Goal: Communication & Community: Participate in discussion

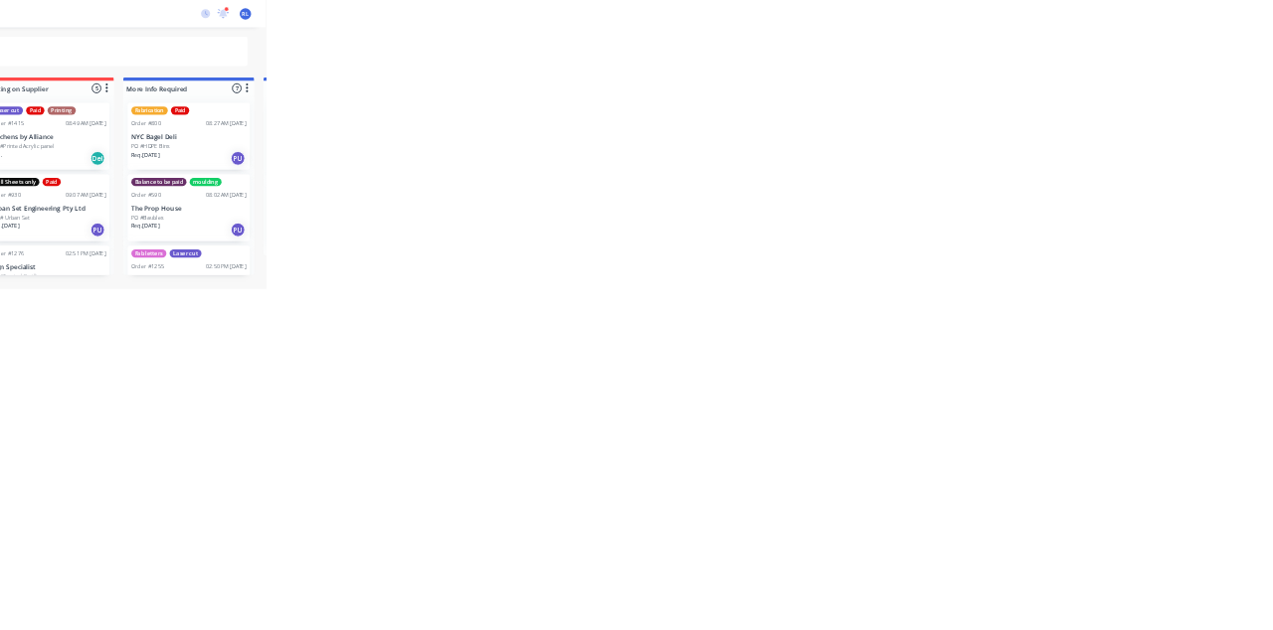
scroll to position [940, 0]
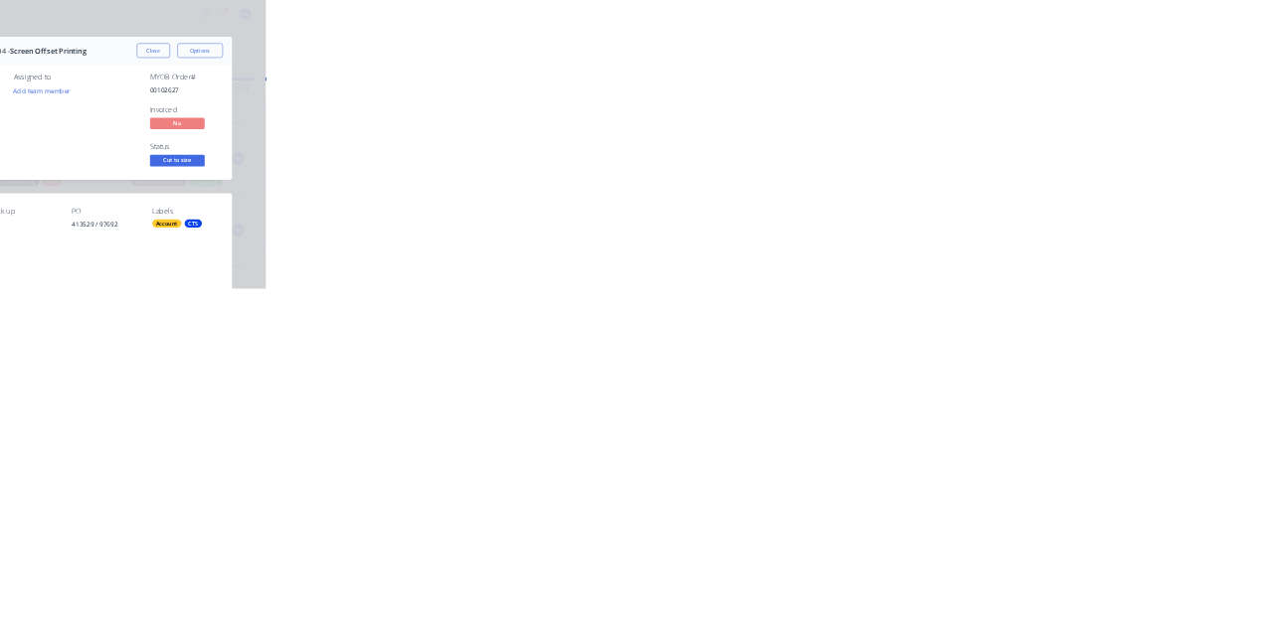
click at [1064, 105] on button "Close" at bounding box center [1027, 110] width 73 height 32
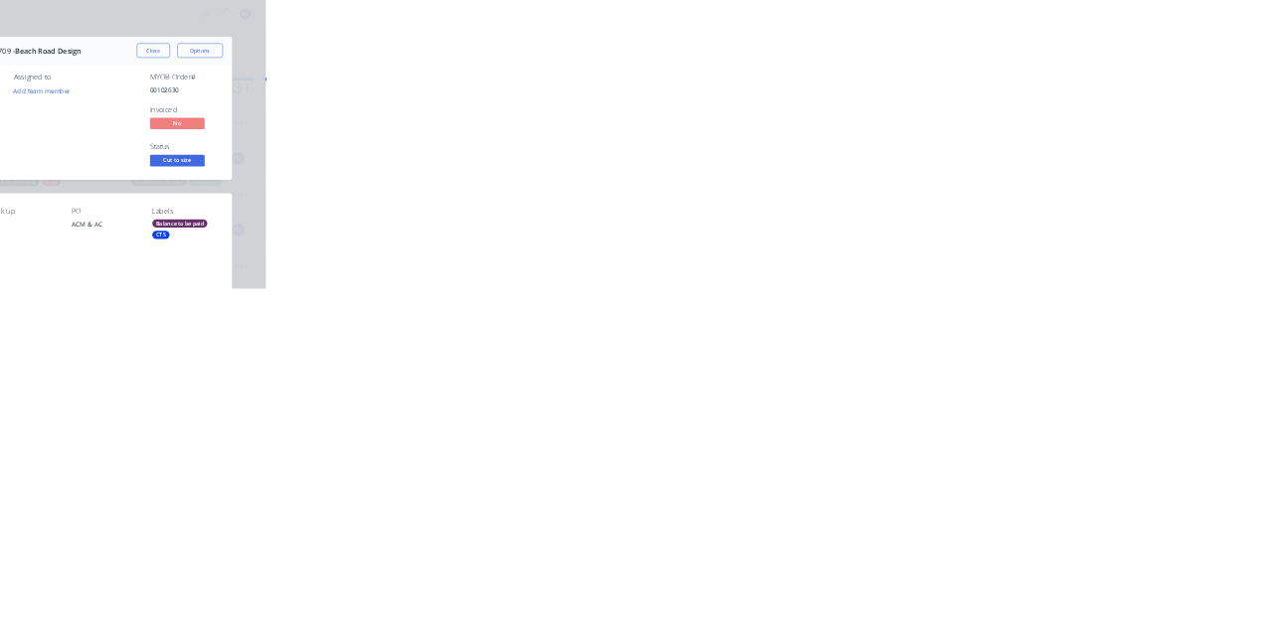
click at [1064, 109] on button "Close" at bounding box center [1027, 110] width 73 height 32
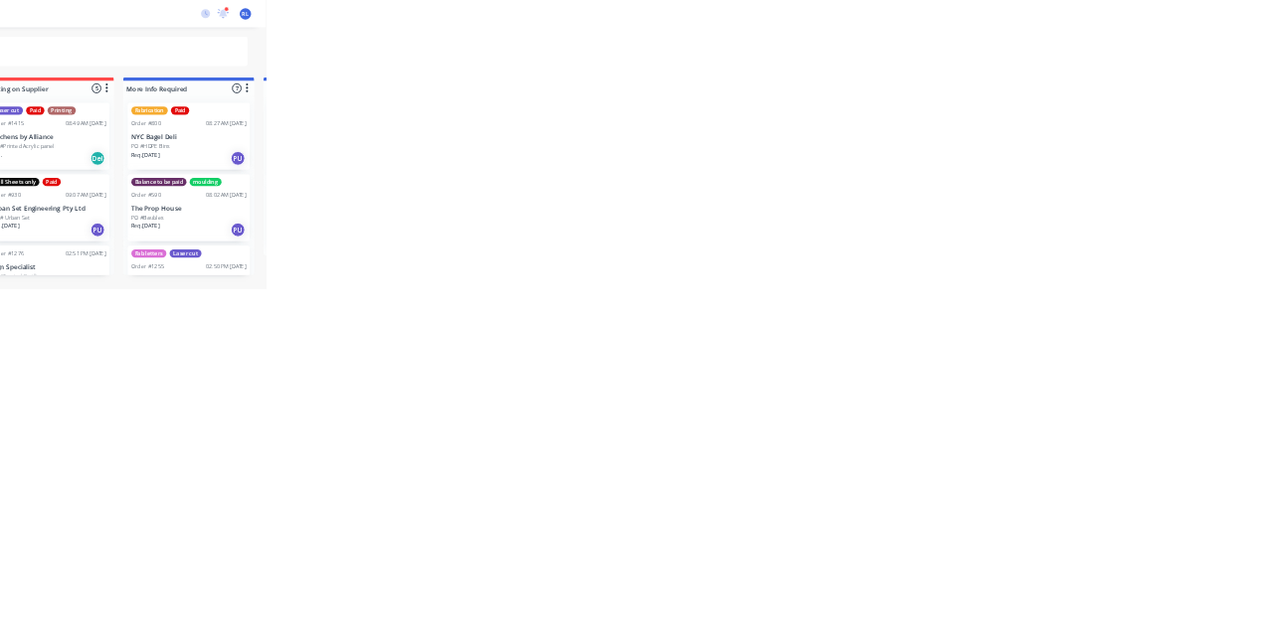
scroll to position [895, 0]
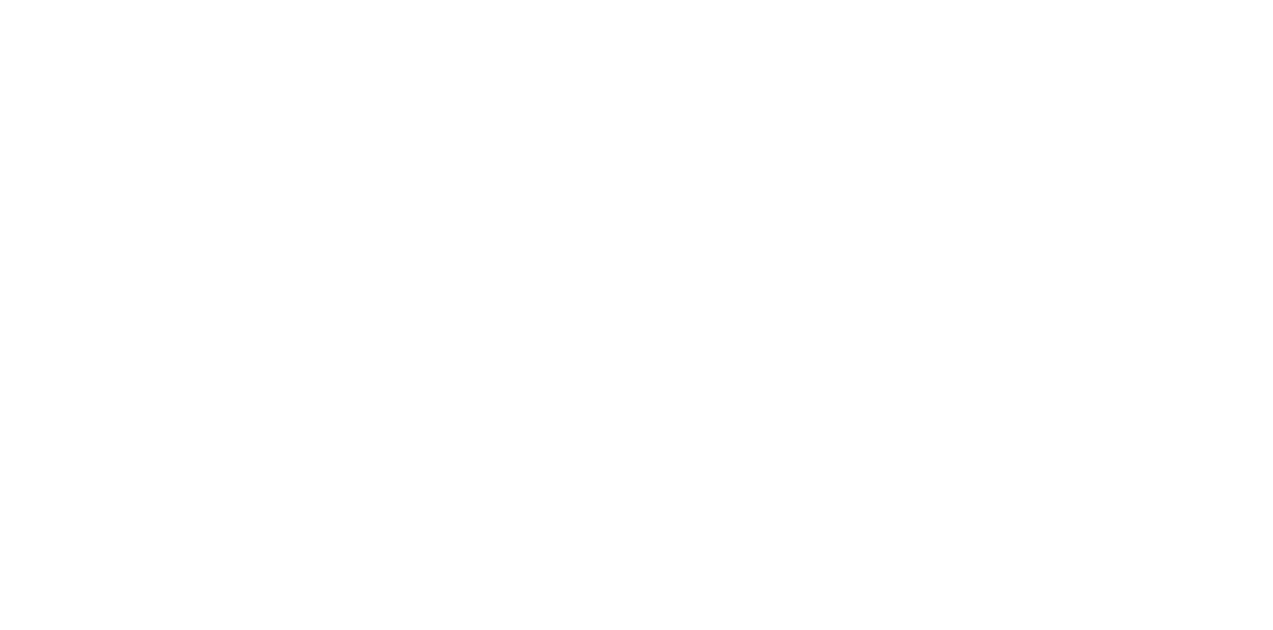
scroll to position [0, 0]
click at [208, 167] on div "Collaborate" at bounding box center [168, 174] width 79 height 18
click at [895, 586] on div at bounding box center [640, 575] width 510 height 21
click at [1119, 590] on button "Send" at bounding box center [1079, 575] width 79 height 30
click at [1064, 105] on button "Close" at bounding box center [1027, 110] width 73 height 32
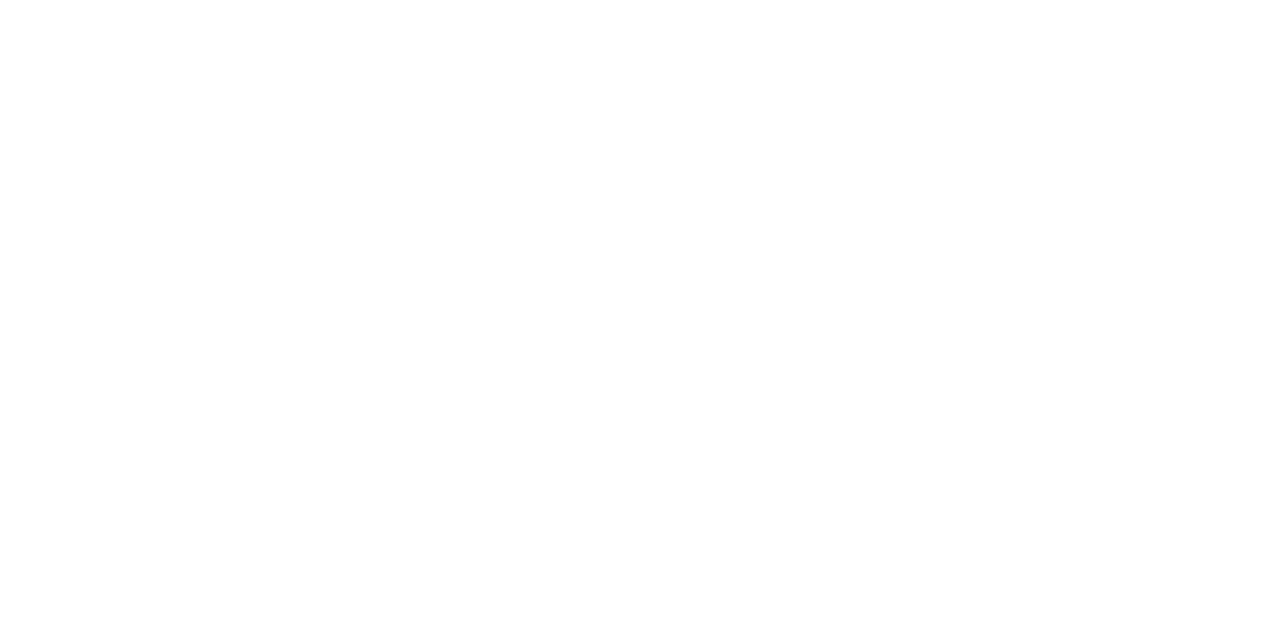
scroll to position [784, 0]
click at [264, 157] on button "Collaborate" at bounding box center [169, 174] width 189 height 50
click at [895, 586] on div at bounding box center [640, 575] width 510 height 21
click at [1199, 547] on div "KN [PERSON_NAME] 10:05am [DATE] 29092025110601-0001.pdf Labels Download" at bounding box center [746, 407] width 906 height 277
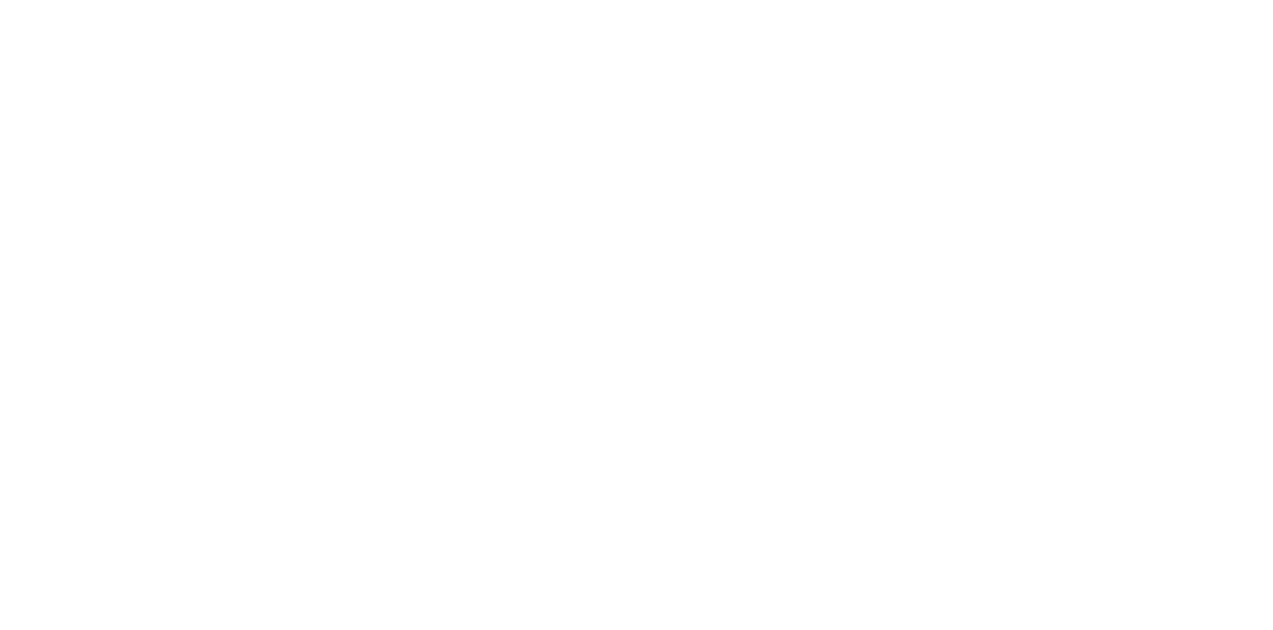
click at [1199, 629] on div "@[PERSON_NAME] @ ☺ Send" at bounding box center [746, 574] width 906 height 111
click at [895, 586] on div "@[GEOGRAPHIC_DATA]" at bounding box center [640, 575] width 510 height 21
click at [1272, 629] on div "Order details Collaborate Checklists 0/0 Tracking Linked Orders Timeline Order …" at bounding box center [636, 315] width 1273 height 630
click at [895, 586] on div "@[PERSON_NAME] D" at bounding box center [640, 575] width 510 height 21
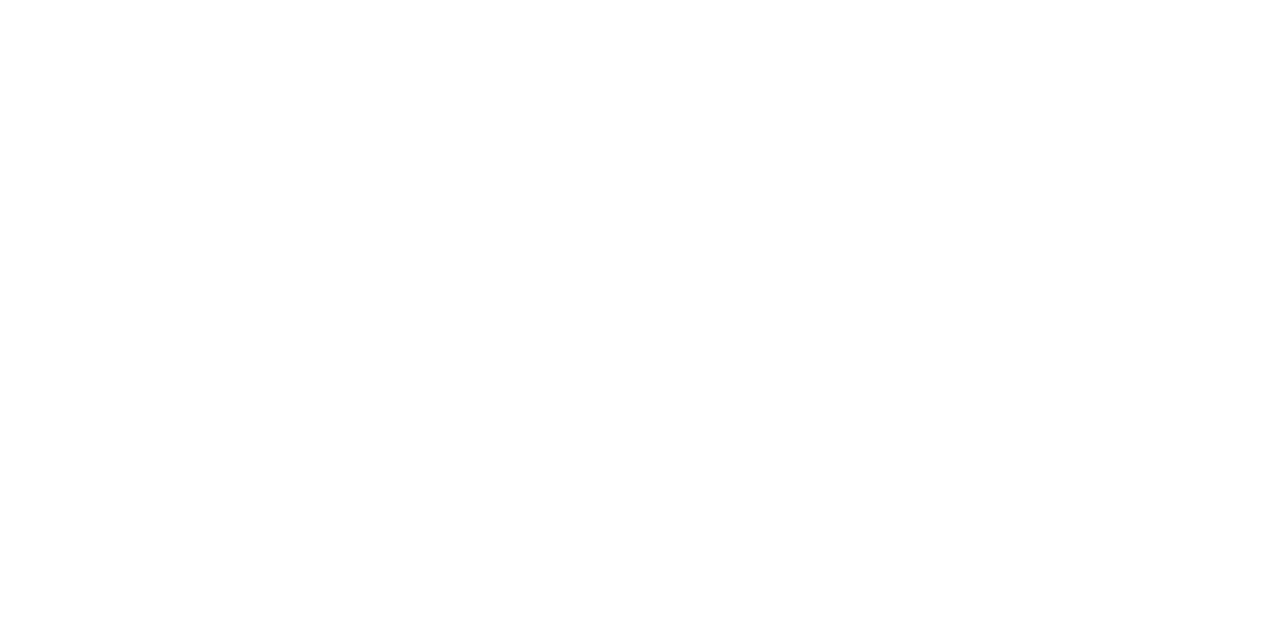
click at [1119, 590] on button "Send" at bounding box center [1079, 575] width 79 height 30
click at [1064, 105] on button "Close" at bounding box center [1027, 110] width 73 height 32
click at [264, 157] on button "Collaborate" at bounding box center [169, 174] width 189 height 50
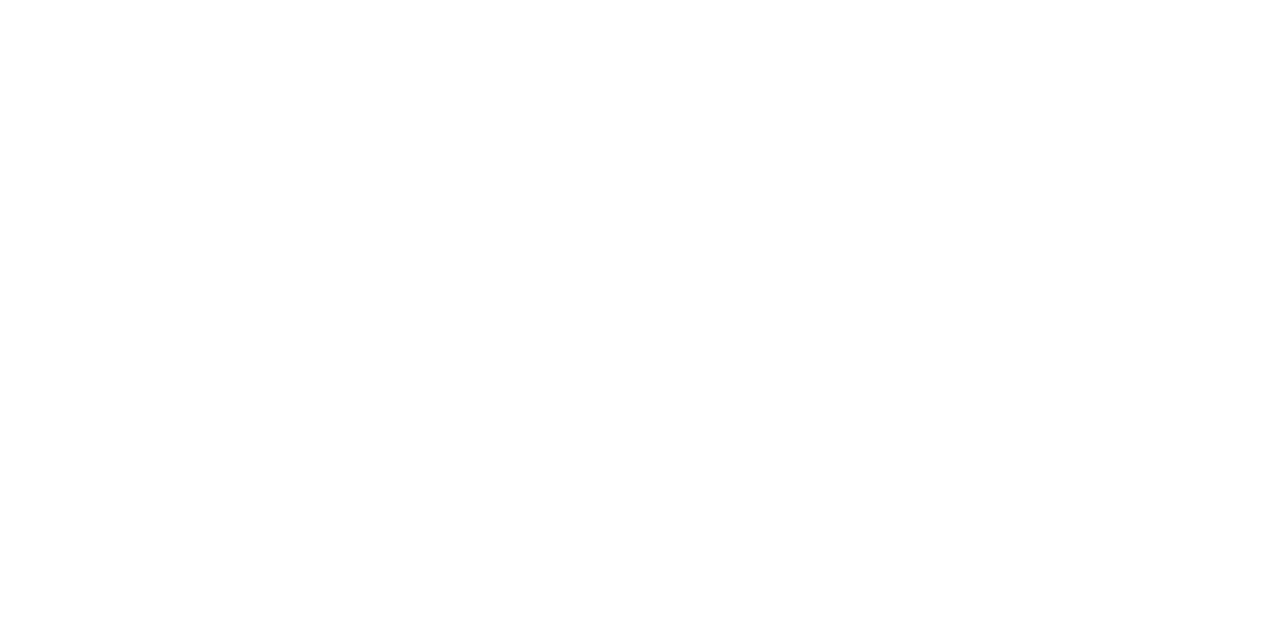
click at [895, 586] on div at bounding box center [640, 575] width 510 height 21
click at [1119, 590] on button "Send" at bounding box center [1079, 575] width 79 height 30
click at [1064, 109] on button "Close" at bounding box center [1027, 110] width 73 height 32
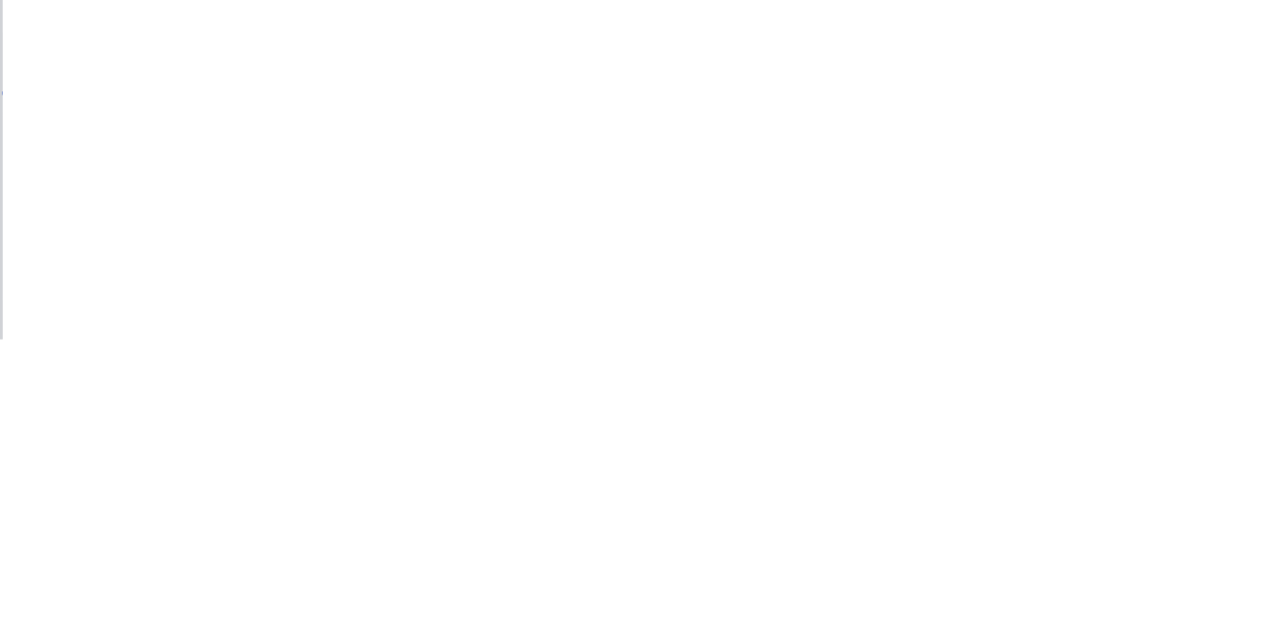
click at [1064, 107] on button "Close" at bounding box center [1027, 110] width 73 height 32
click at [264, 198] on button "Collaborate" at bounding box center [169, 174] width 189 height 50
click at [1064, 103] on button "Close" at bounding box center [1027, 110] width 73 height 32
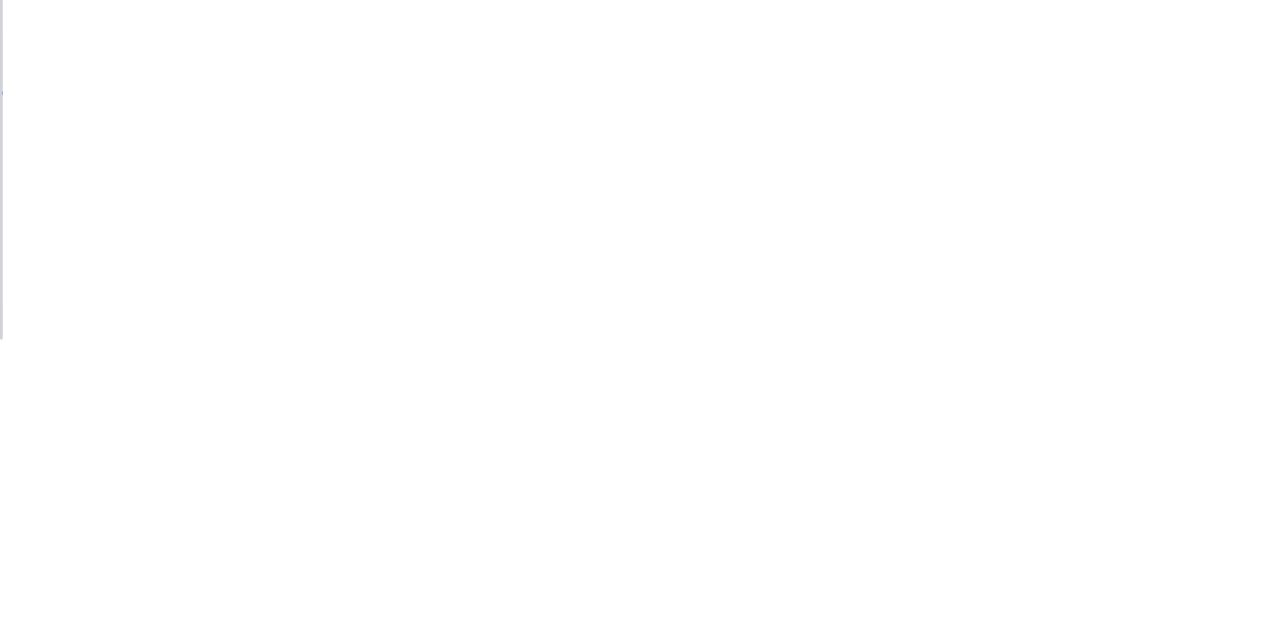
click at [208, 165] on div "Collaborate" at bounding box center [168, 174] width 79 height 18
click at [895, 586] on div at bounding box center [640, 575] width 510 height 21
click at [1119, 590] on button "Send" at bounding box center [1079, 575] width 79 height 30
click at [1064, 109] on button "Close" at bounding box center [1027, 110] width 73 height 32
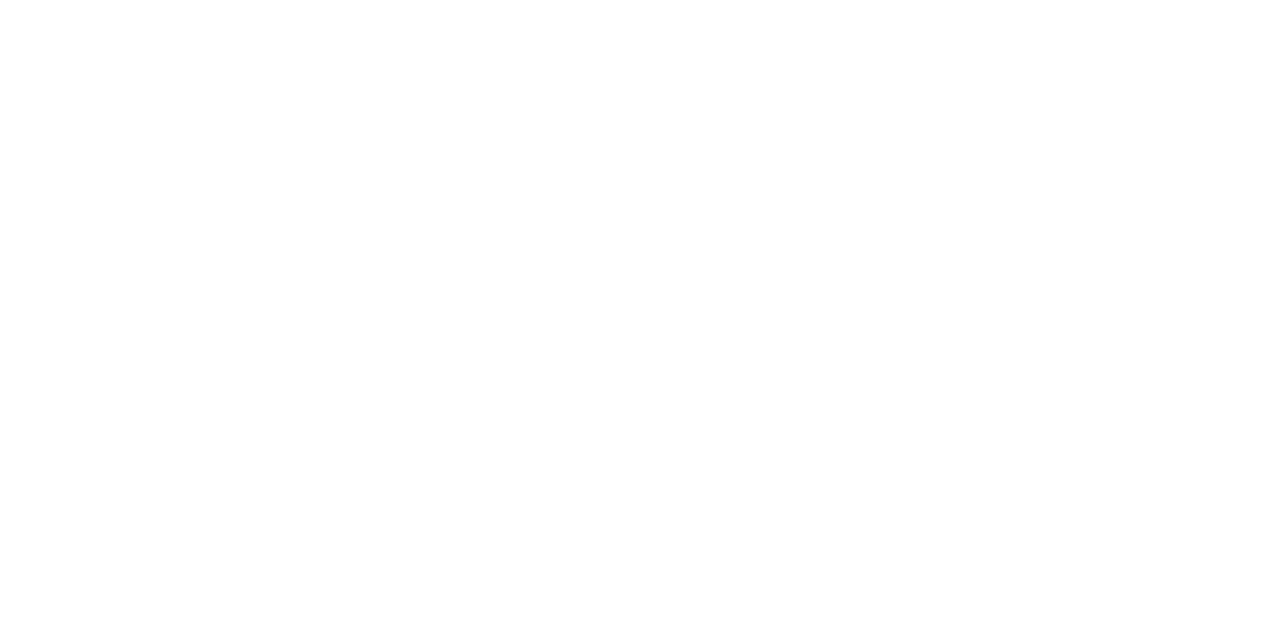
click at [208, 181] on div "Collaborate" at bounding box center [168, 174] width 79 height 18
click at [1064, 114] on button "Close" at bounding box center [1027, 110] width 73 height 32
click at [264, 160] on button "Collaborate" at bounding box center [169, 174] width 189 height 50
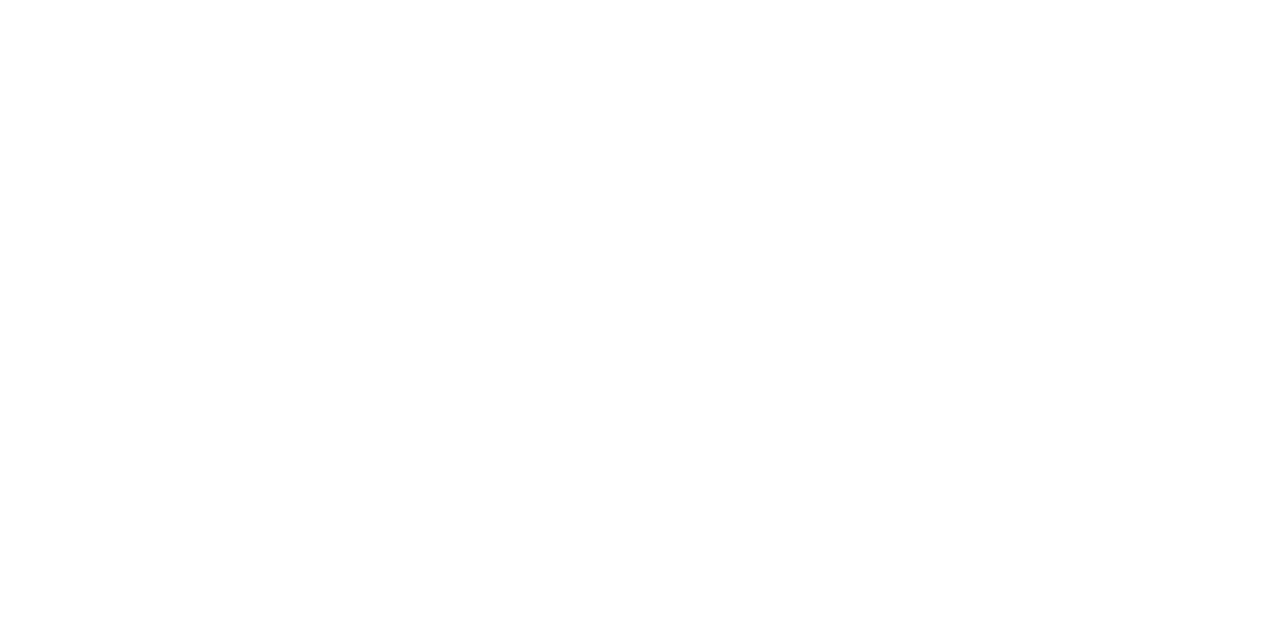
click at [895, 586] on div at bounding box center [640, 575] width 510 height 21
click at [1119, 590] on button "Send" at bounding box center [1079, 575] width 79 height 30
click at [1064, 111] on button "Close" at bounding box center [1027, 110] width 73 height 32
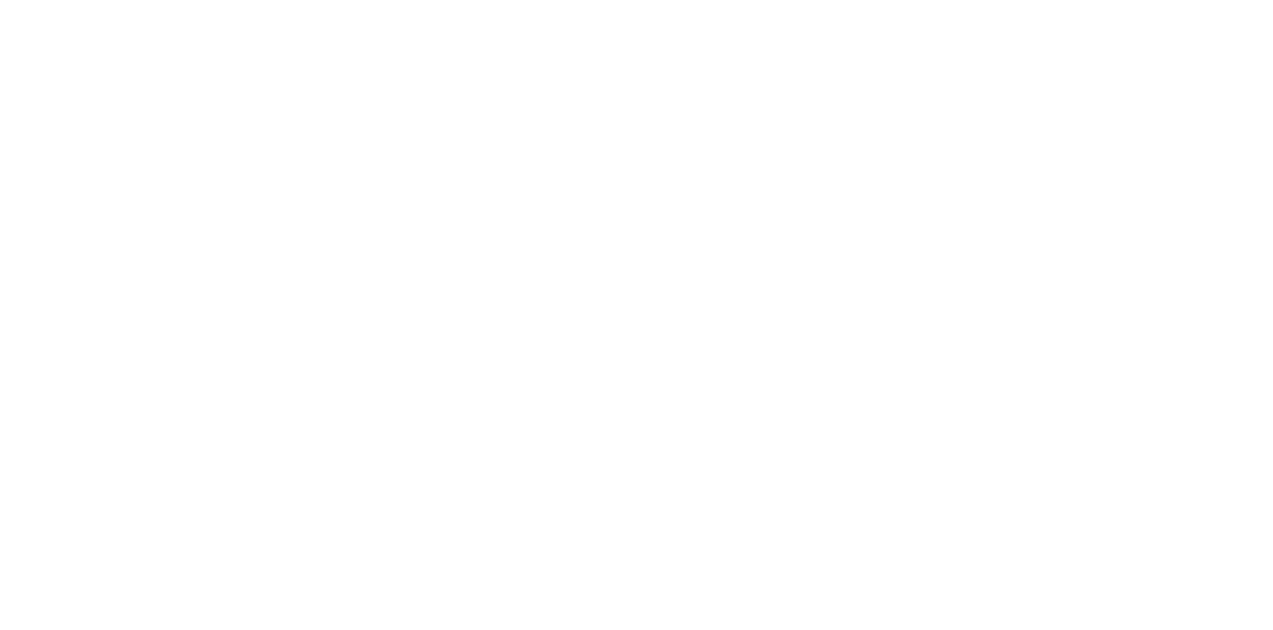
click at [264, 157] on button "Collaborate" at bounding box center [169, 174] width 189 height 50
click at [895, 590] on div "Add a message..." at bounding box center [639, 575] width 511 height 30
click at [1119, 590] on button "Send" at bounding box center [1079, 575] width 79 height 30
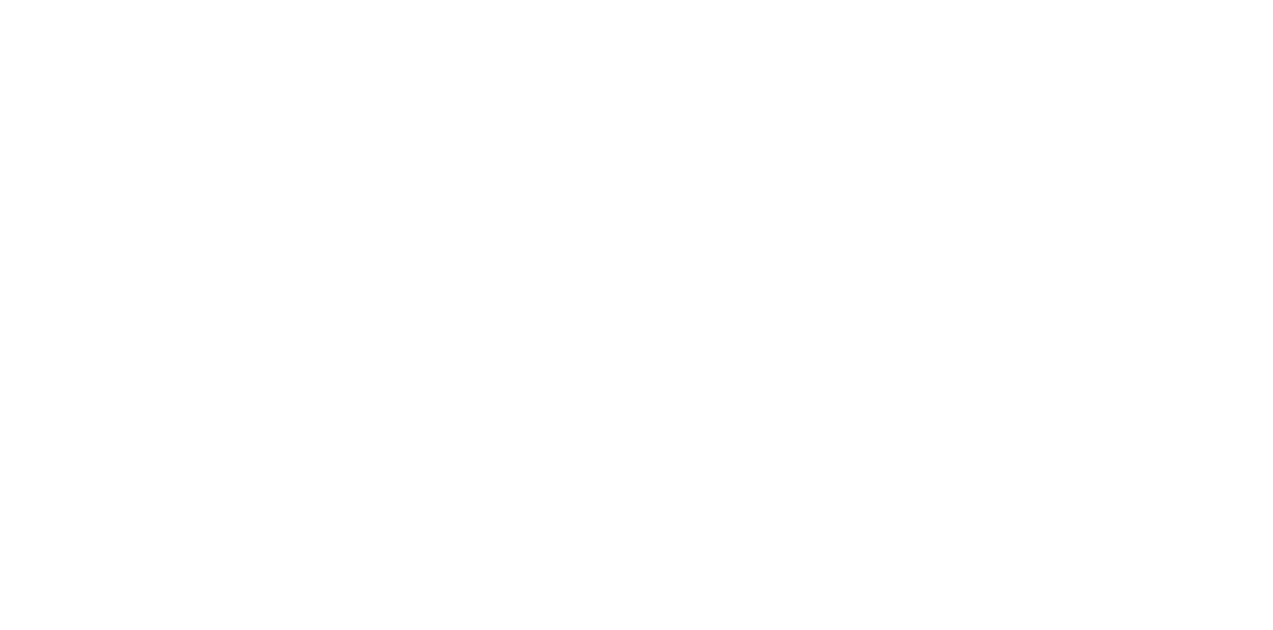
click at [1064, 106] on button "Close" at bounding box center [1027, 110] width 73 height 32
click at [1064, 107] on button "Close" at bounding box center [1027, 110] width 73 height 32
click at [1064, 103] on button "Close" at bounding box center [1027, 110] width 73 height 32
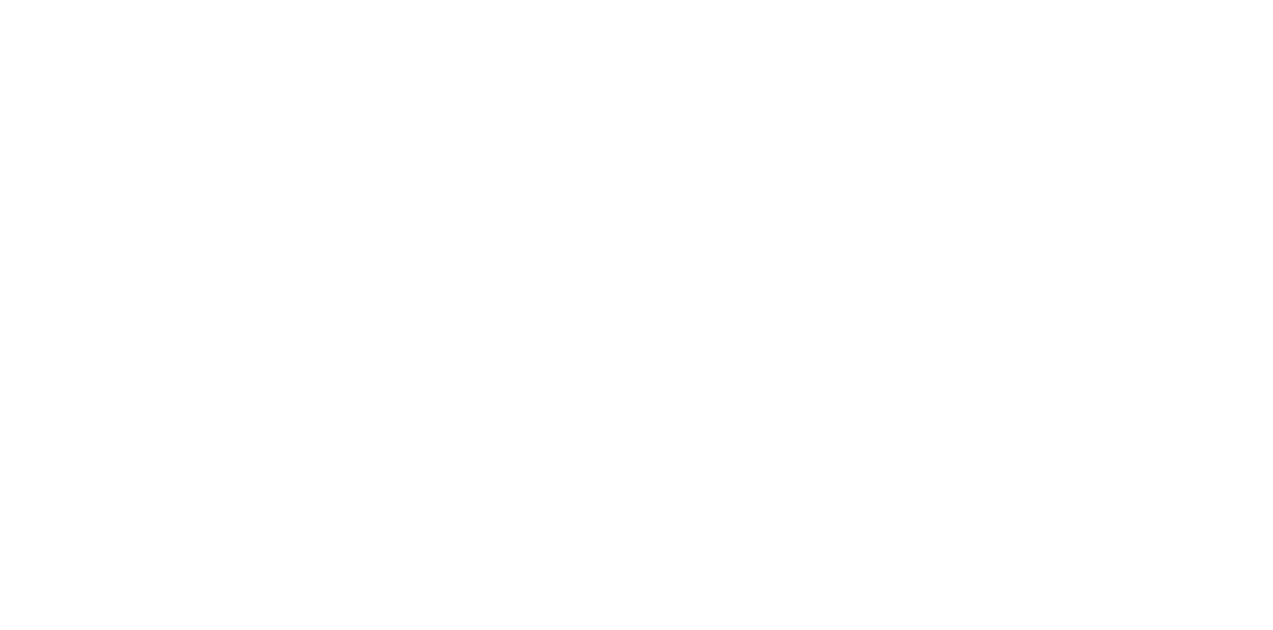
click at [1064, 103] on button "Close" at bounding box center [1027, 110] width 73 height 32
click at [1272, 73] on div "Order details Collaborate Checklists 0/0 Tracking Linked Orders Timeline Order …" at bounding box center [636, 315] width 1273 height 630
click at [1064, 101] on button "Close" at bounding box center [1027, 110] width 73 height 32
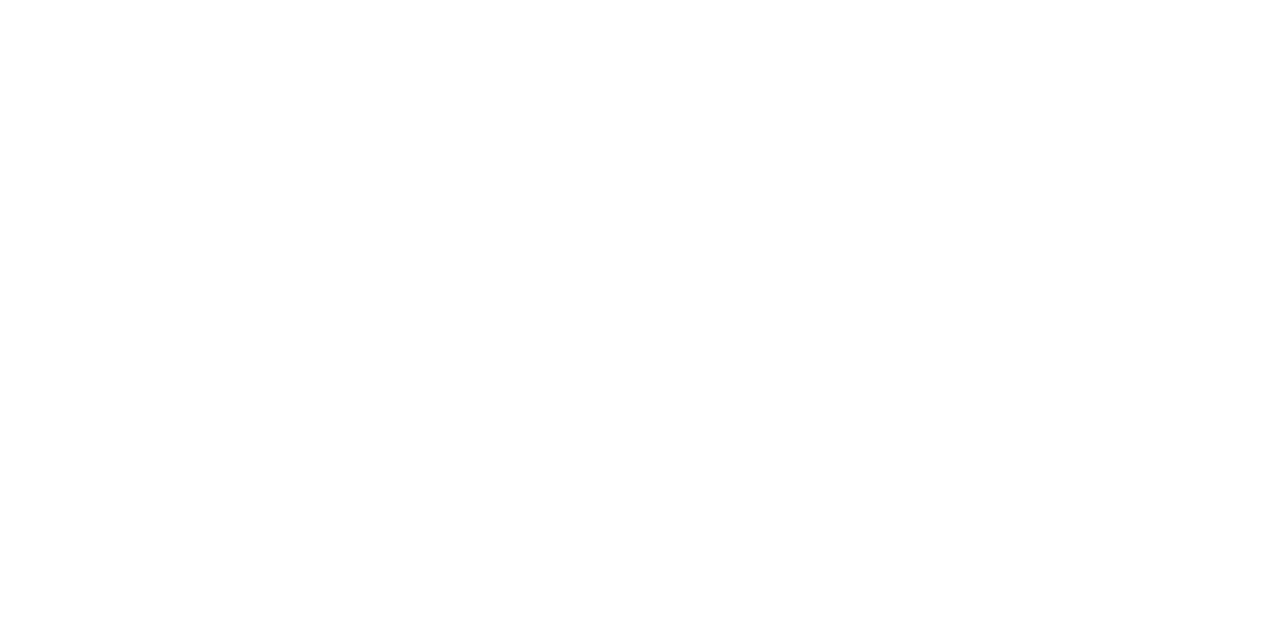
click at [264, 160] on button "Collaborate" at bounding box center [169, 174] width 189 height 50
click at [1179, 109] on button "Options" at bounding box center [1129, 110] width 99 height 32
click at [1064, 95] on button "Close" at bounding box center [1027, 110] width 73 height 32
